Goal: Use online tool/utility: Utilize a website feature to perform a specific function

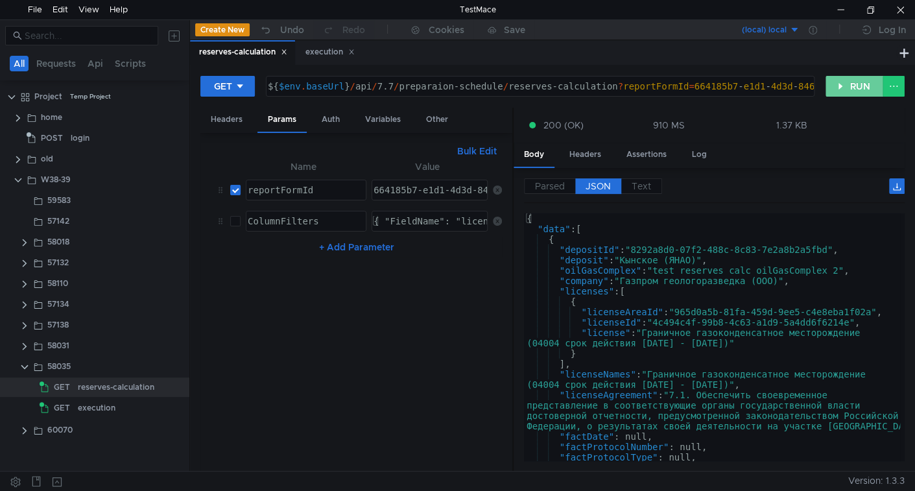
drag, startPoint x: 857, startPoint y: 75, endPoint x: 847, endPoint y: 89, distance: 17.3
click at [857, 75] on div "GET ${ $env . baseUrl } / api / 7.7 / preparaion-schedule / reserves-calculatio…" at bounding box center [552, 91] width 704 height 32
click at [842, 91] on button "RUN" at bounding box center [854, 86] width 58 height 21
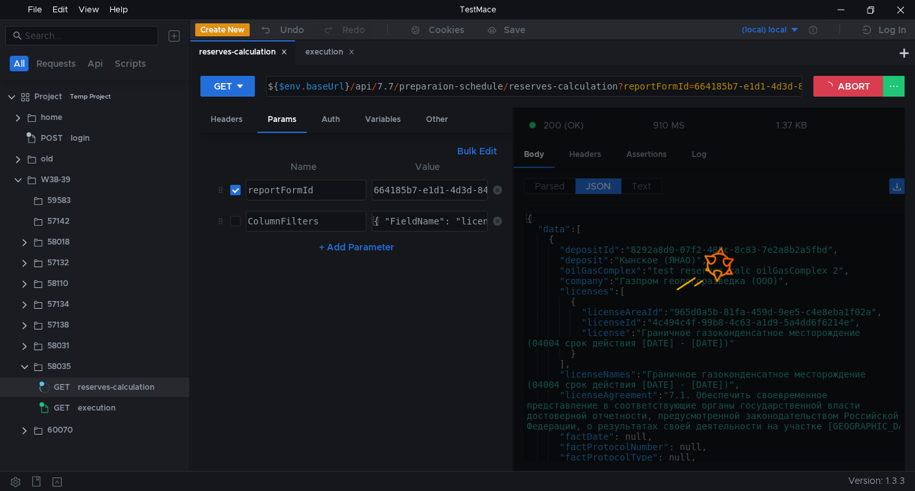
drag, startPoint x: 511, startPoint y: 291, endPoint x: 486, endPoint y: 286, distance: 25.2
click at [486, 286] on div "Bulk Edit //ColumnFilters:{ "FieldName": "licenseNames", "Method": "Contains", …" at bounding box center [356, 302] width 312 height 338
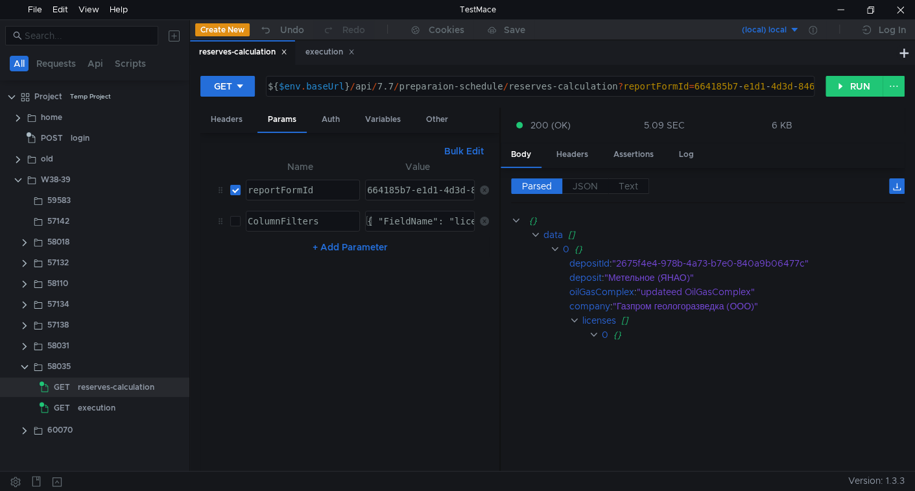
drag, startPoint x: 512, startPoint y: 286, endPoint x: 499, endPoint y: 282, distance: 13.5
click at [499, 282] on div at bounding box center [499, 290] width 1 height 364
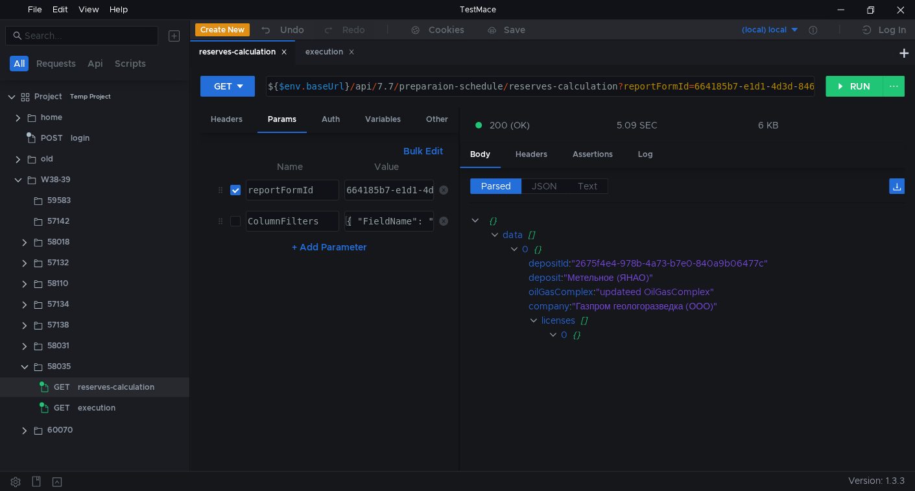
drag, startPoint x: 499, startPoint y: 282, endPoint x: 399, endPoint y: 297, distance: 101.0
click at [399, 297] on as-split "Headers Params Auth Variables Other Bulk Edit //ColumnFilters:{ "FieldName": "l…" at bounding box center [552, 290] width 704 height 364
click at [547, 187] on span "JSON" at bounding box center [544, 186] width 25 height 12
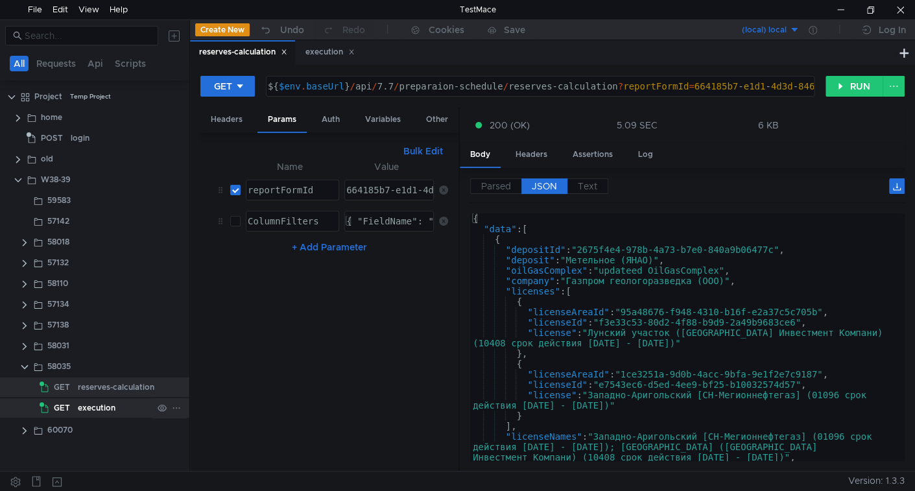
click at [129, 410] on div "execution" at bounding box center [115, 407] width 75 height 19
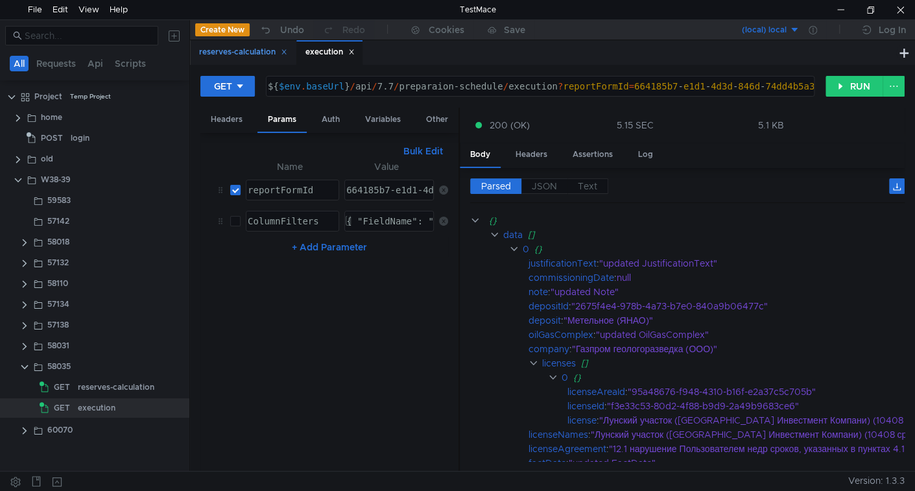
click at [287, 54] on icon at bounding box center [284, 52] width 6 height 6
click at [846, 82] on button "RUN" at bounding box center [854, 86] width 58 height 21
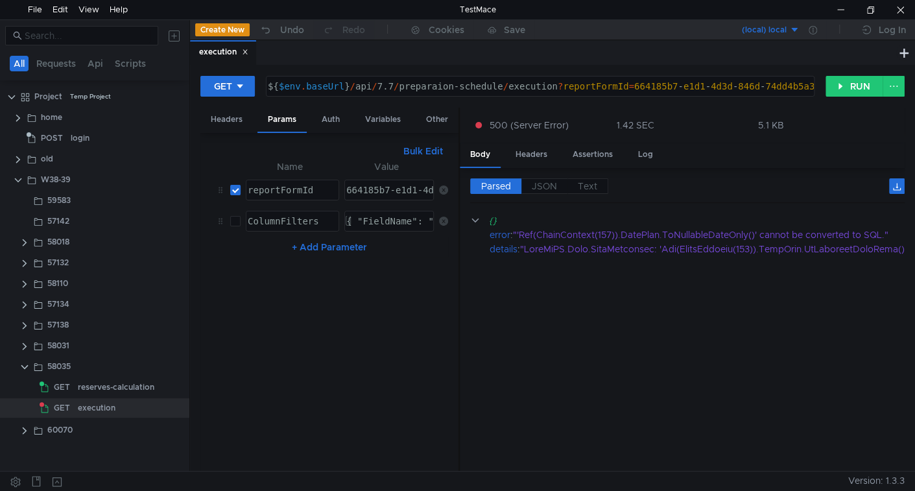
click at [624, 340] on cdk-virtual-scroll-viewport "{} error : "'Ref(ChainContext(157)).DatePlan.ToNullableDateOnly()' cannot be co…" at bounding box center [687, 337] width 434 height 248
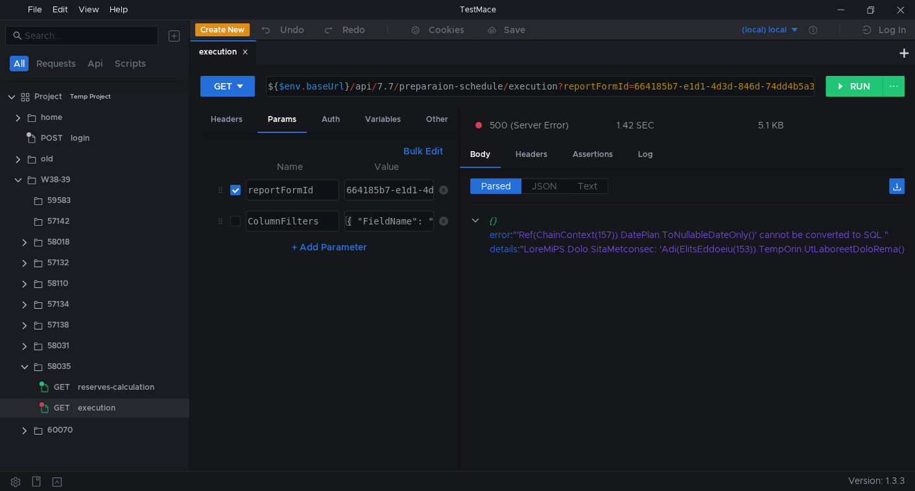
click at [377, 219] on div "{ "FieldName": "licenseNames","Method": "Contains", "Value": "Западно" }" at bounding box center [542, 231] width 397 height 31
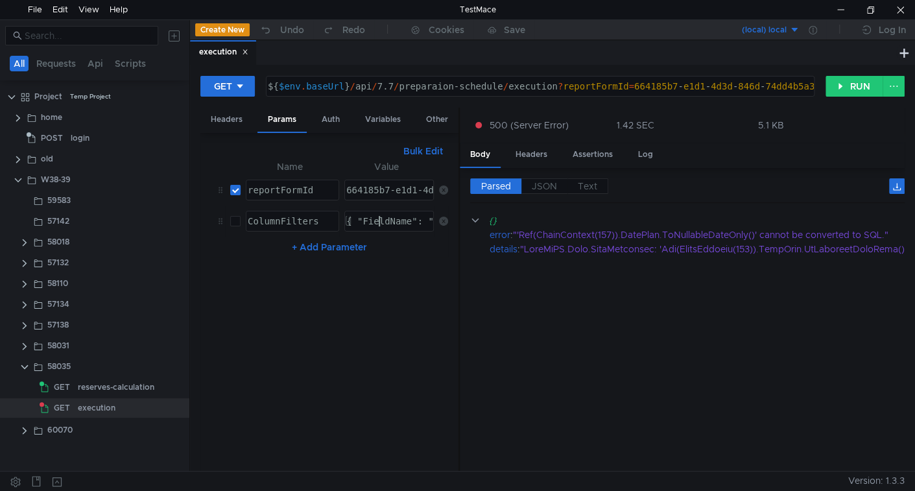
type textarea "{ "FieldName": "licenseNames","Method": "Contains", "Value": "Западно" }"
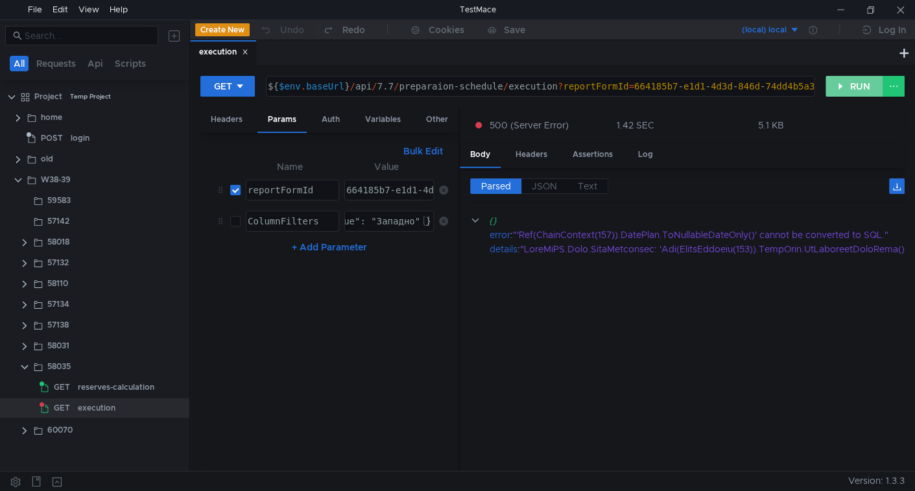
drag, startPoint x: 836, startPoint y: 86, endPoint x: 819, endPoint y: 117, distance: 36.0
click at [836, 86] on button "RUN" at bounding box center [854, 86] width 58 height 21
click at [847, 88] on button "RUN" at bounding box center [854, 86] width 58 height 21
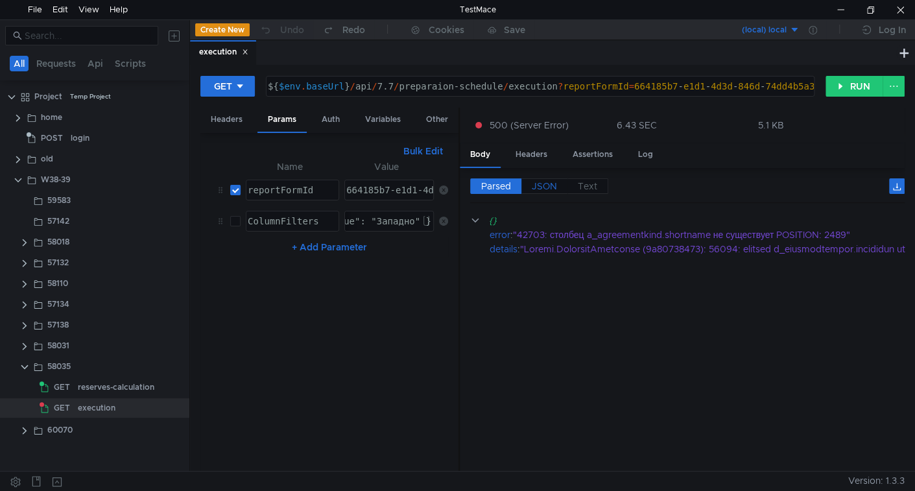
click at [550, 180] on span "JSON" at bounding box center [544, 186] width 25 height 12
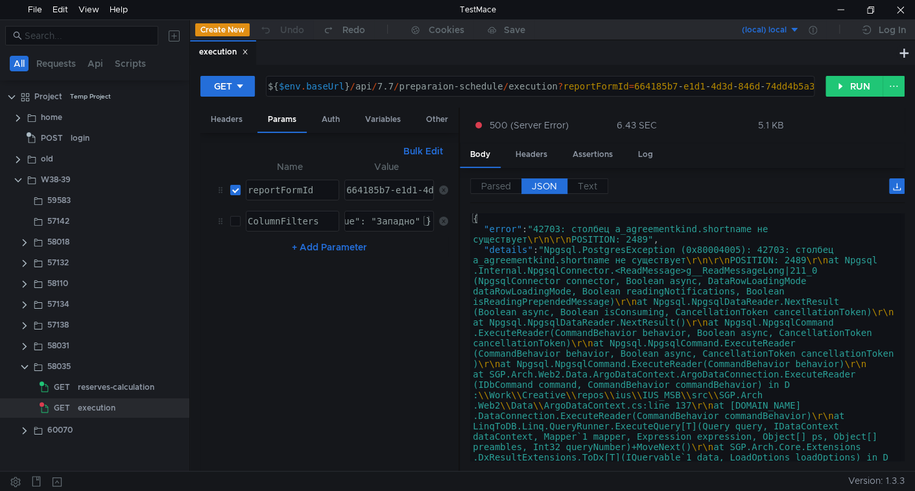
type textarea ""details": "Npgsql.PostgresException (0x80004005): 42703: столбец a_agreementki…"
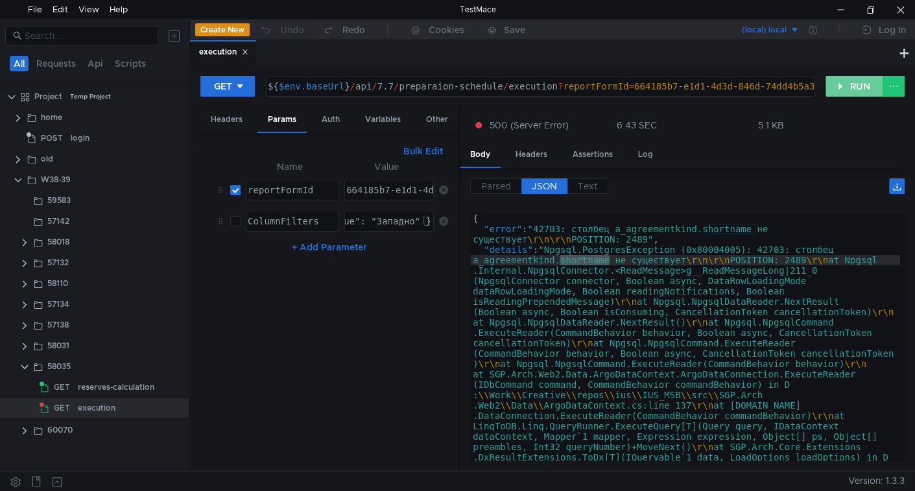
click at [846, 84] on button "RUN" at bounding box center [854, 86] width 58 height 21
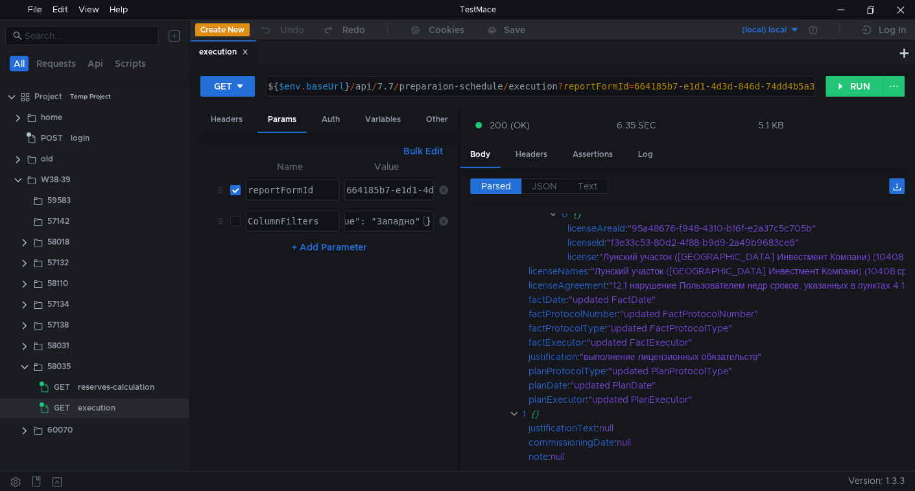
scroll to position [132, 0]
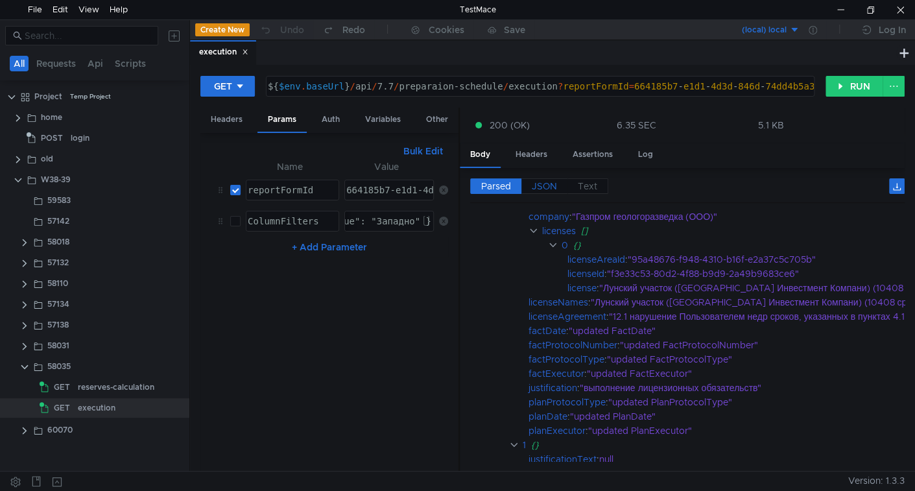
click at [539, 187] on span "JSON" at bounding box center [544, 186] width 25 height 12
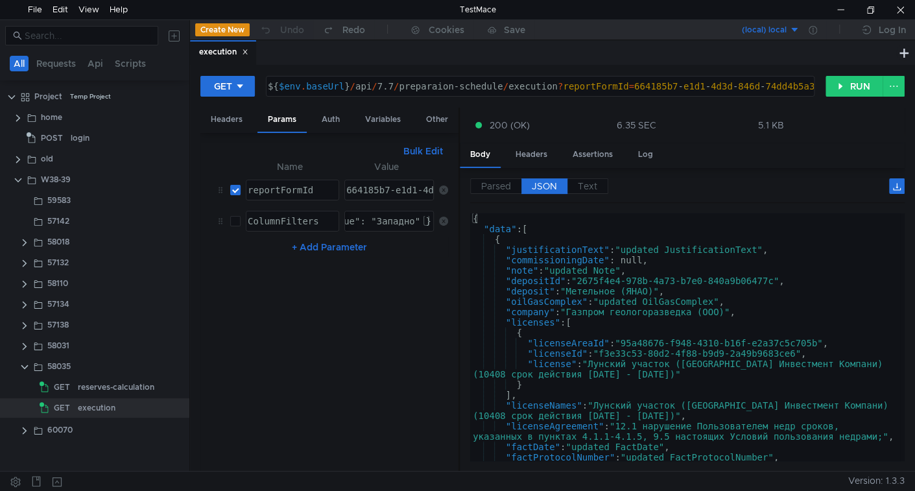
type textarea ""commissioningDate": null,"
click at [586, 259] on div "{ "data" : [ { "justificationText" : "updated JustificationText" , "commissioni…" at bounding box center [685, 347] width 430 height 268
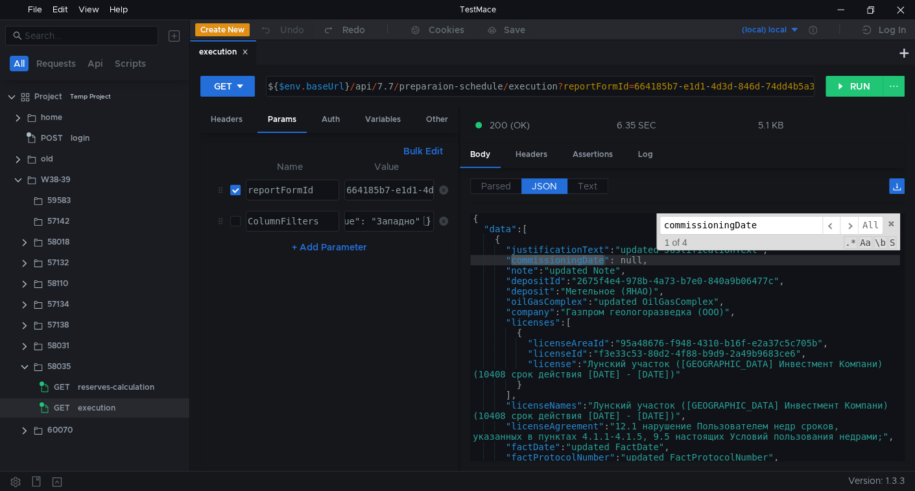
click at [867, 222] on span "All" at bounding box center [870, 225] width 25 height 19
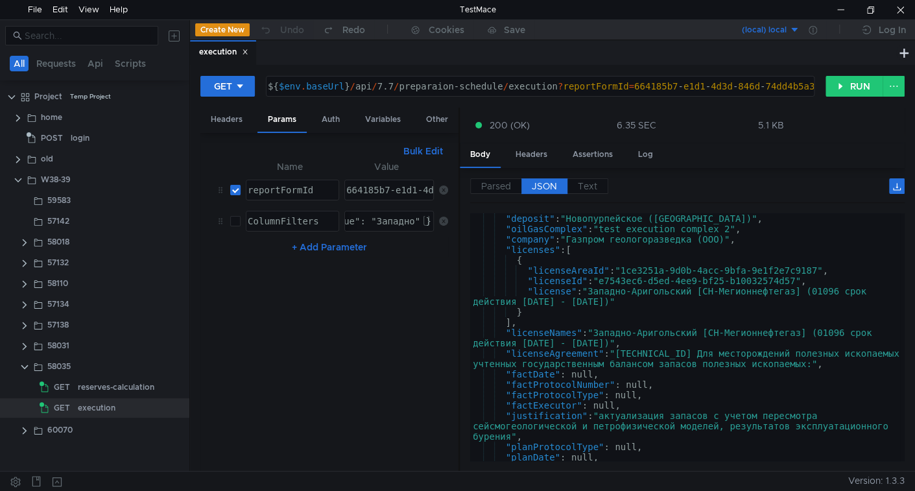
scroll to position [901, 0]
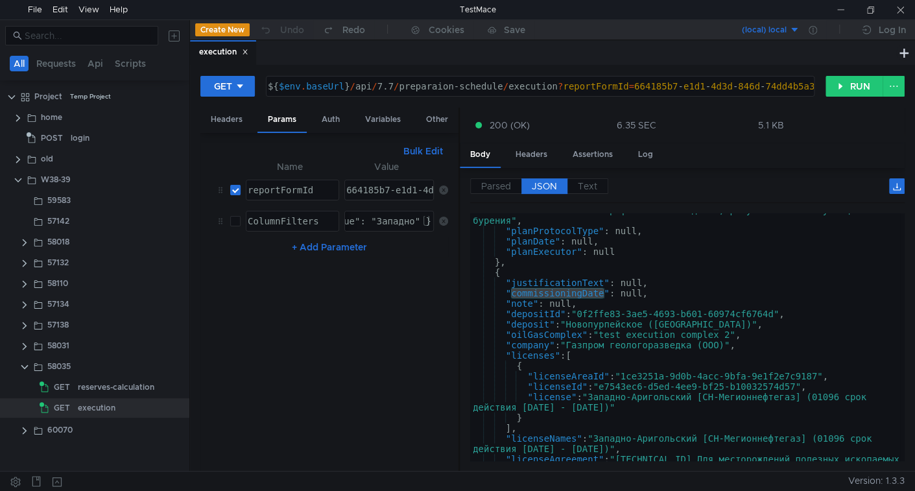
scroll to position [901, 0]
